Goal: Task Accomplishment & Management: Manage account settings

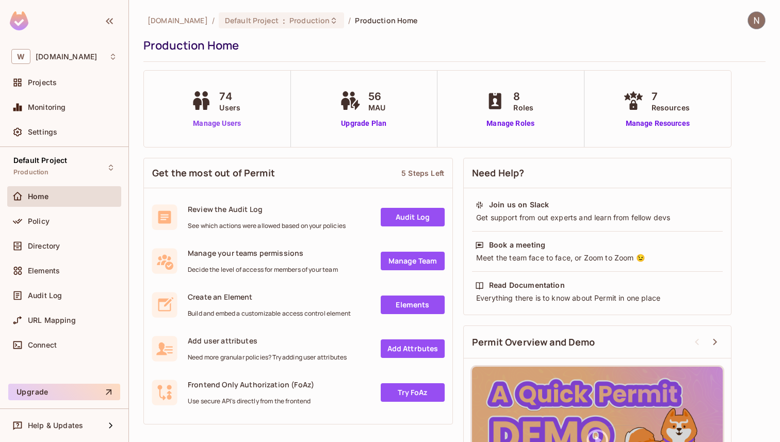
click at [242, 124] on link "Manage Users" at bounding box center [216, 123] width 57 height 11
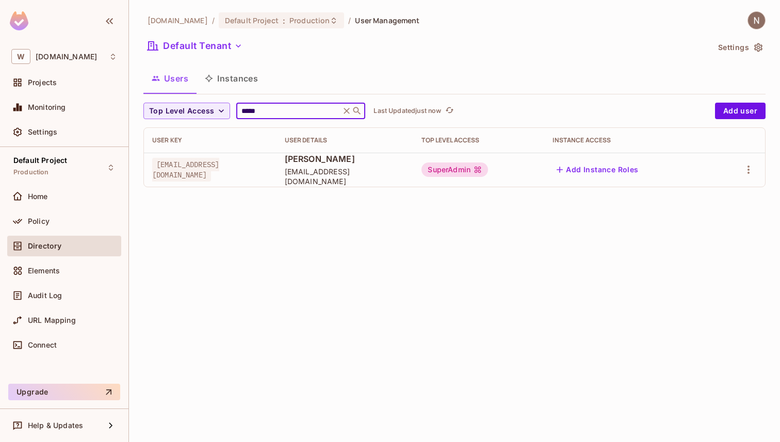
type input "*****"
